Goal: Task Accomplishment & Management: Manage account settings

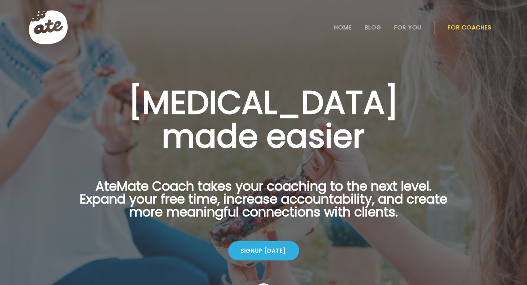
click at [446, 31] on ul "Home Blog For You For Coaches" at bounding box center [402, 27] width 180 height 19
click at [458, 29] on link "For Coaches" at bounding box center [470, 27] width 44 height 6
click at [464, 38] on li "Login" at bounding box center [469, 27] width 43 height 35
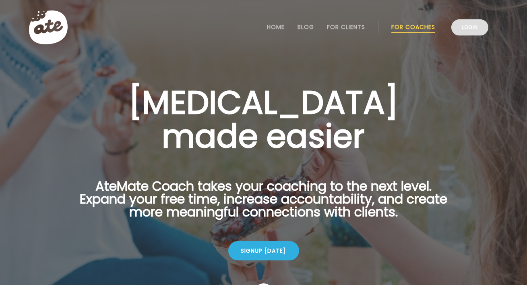
click at [466, 33] on link "Login" at bounding box center [469, 27] width 37 height 16
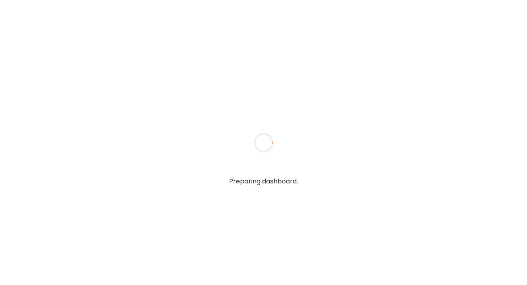
type textarea "**********"
type input "**********"
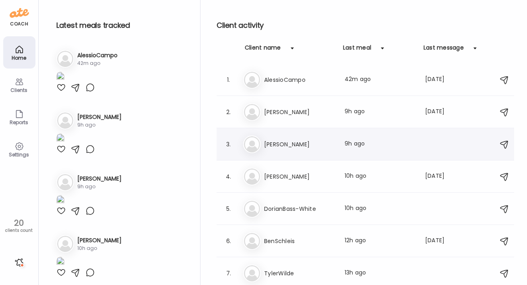
click at [305, 141] on h3 "James Nation" at bounding box center [299, 144] width 71 height 10
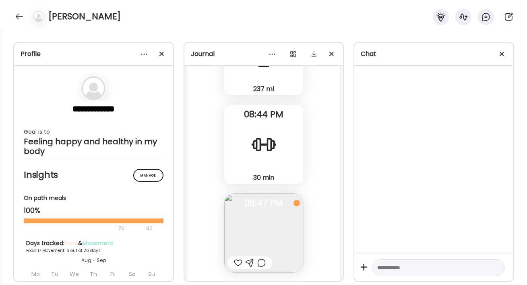
scroll to position [10840, 0]
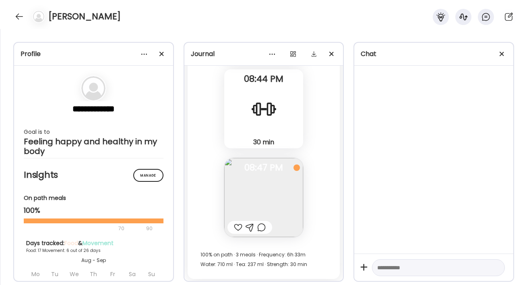
click at [283, 200] on img at bounding box center [263, 197] width 79 height 79
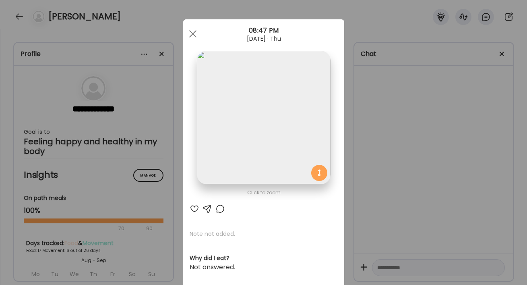
click at [256, 144] on img at bounding box center [263, 117] width 133 height 133
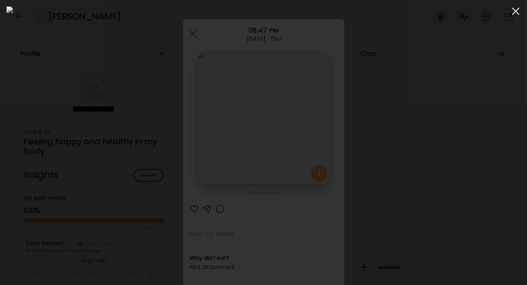
click at [516, 8] on div at bounding box center [515, 11] width 16 height 16
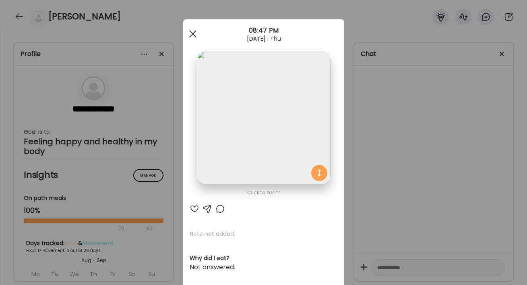
click at [198, 38] on div at bounding box center [193, 34] width 16 height 16
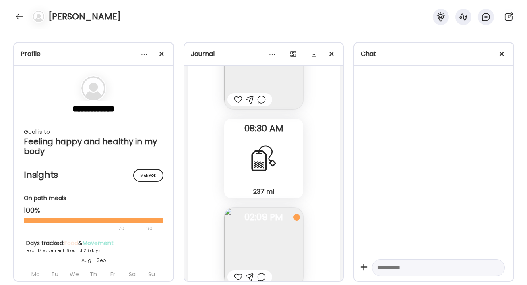
scroll to position [10219, 0]
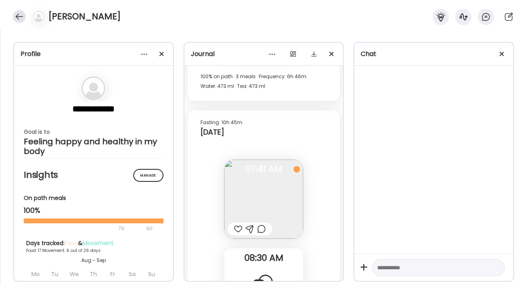
click at [17, 17] on div at bounding box center [19, 16] width 13 height 13
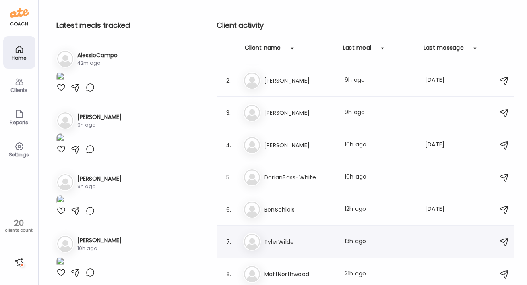
scroll to position [0, 0]
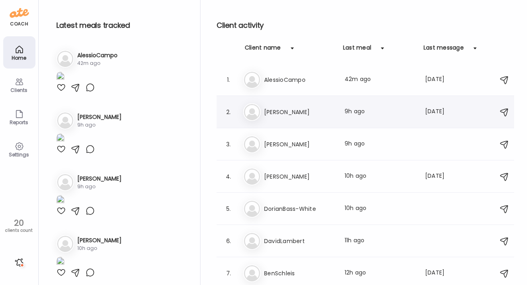
click at [273, 114] on h3 "Brad" at bounding box center [299, 112] width 71 height 10
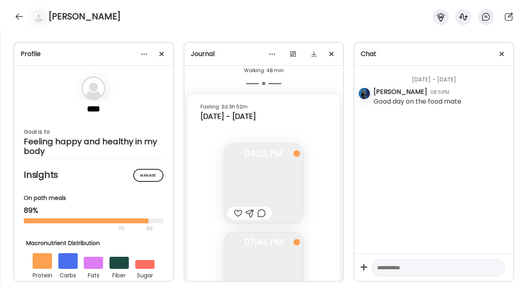
scroll to position [6017, 0]
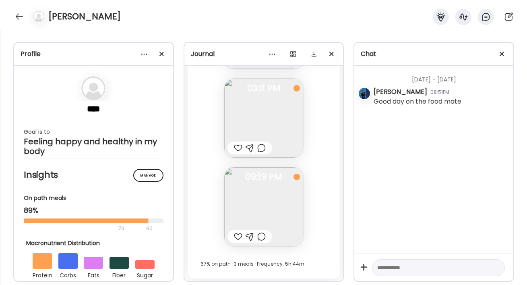
click at [284, 190] on img at bounding box center [263, 206] width 79 height 79
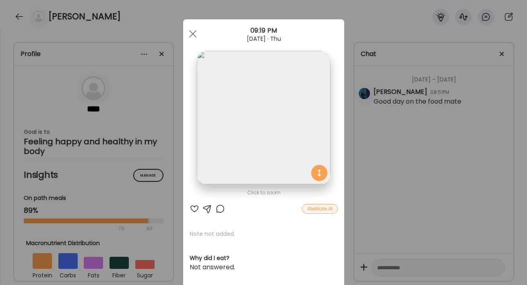
click at [354, 199] on div "Ate Coach Dashboard Wahoo! It’s official Take a moment to set up your Coach Pro…" at bounding box center [263, 142] width 527 height 285
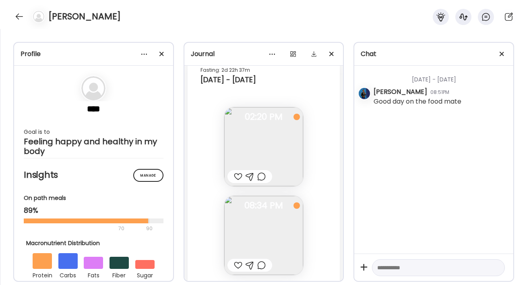
scroll to position [5385, 0]
click at [20, 15] on div at bounding box center [19, 16] width 13 height 13
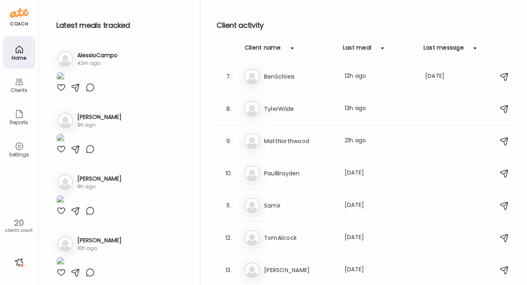
scroll to position [198, 0]
click at [281, 167] on h3 "PaulBrayden" at bounding box center [299, 172] width 71 height 10
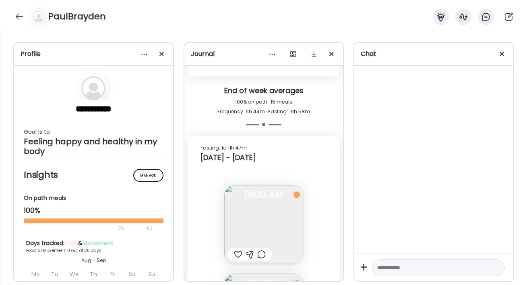
scroll to position [11225, 0]
